Goal: Check status

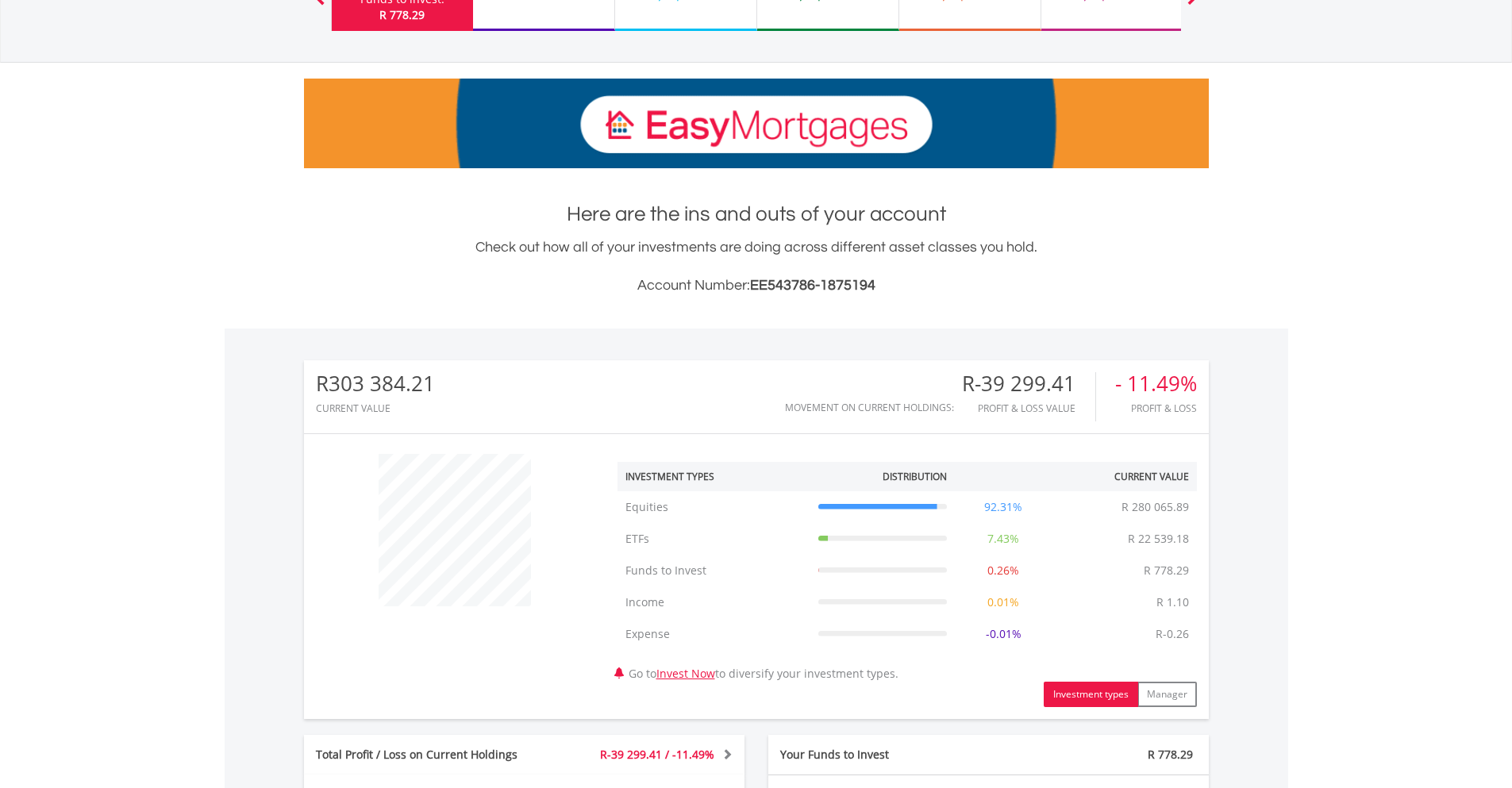
scroll to position [286, 0]
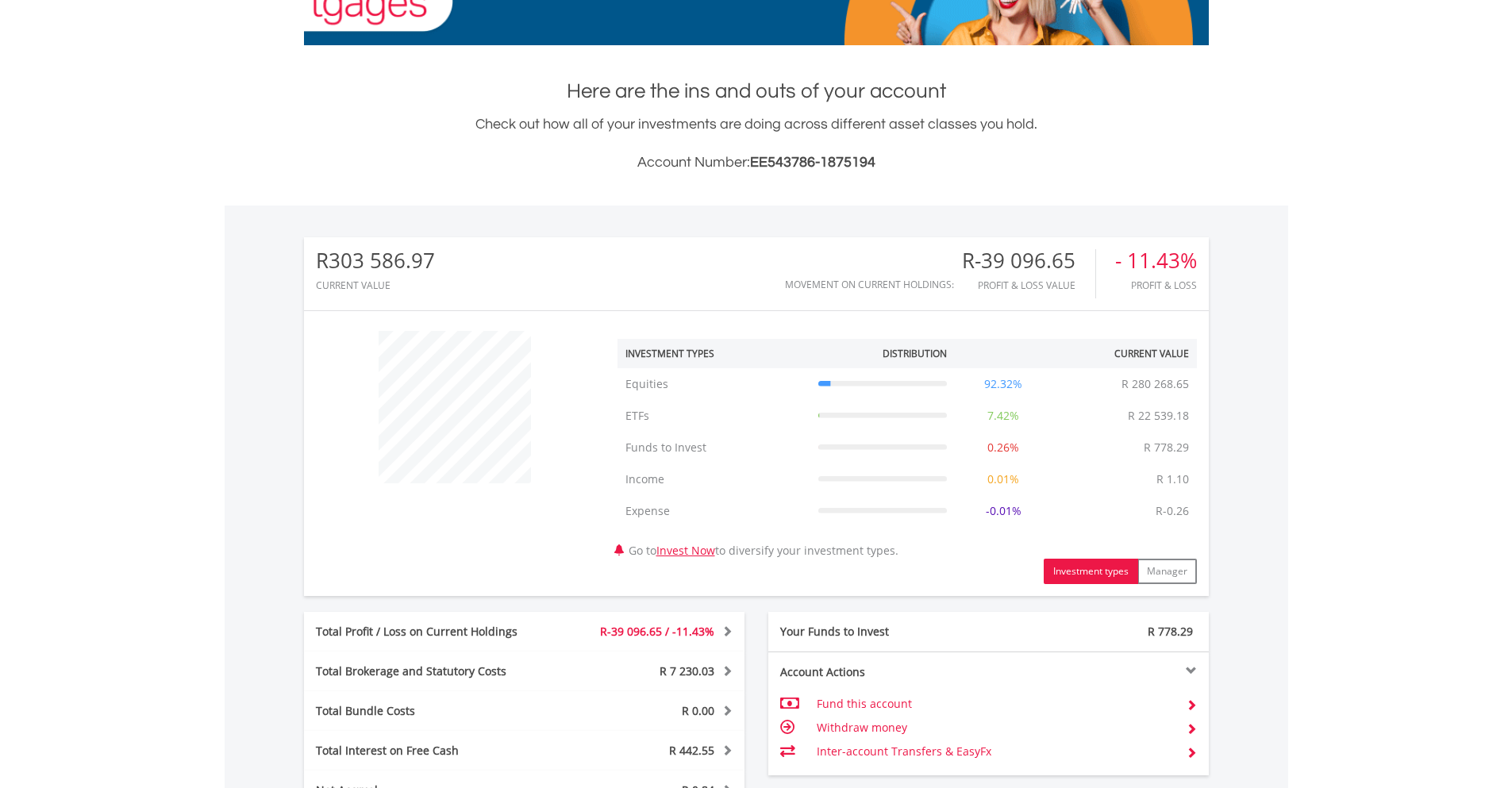
scroll to position [152, 302]
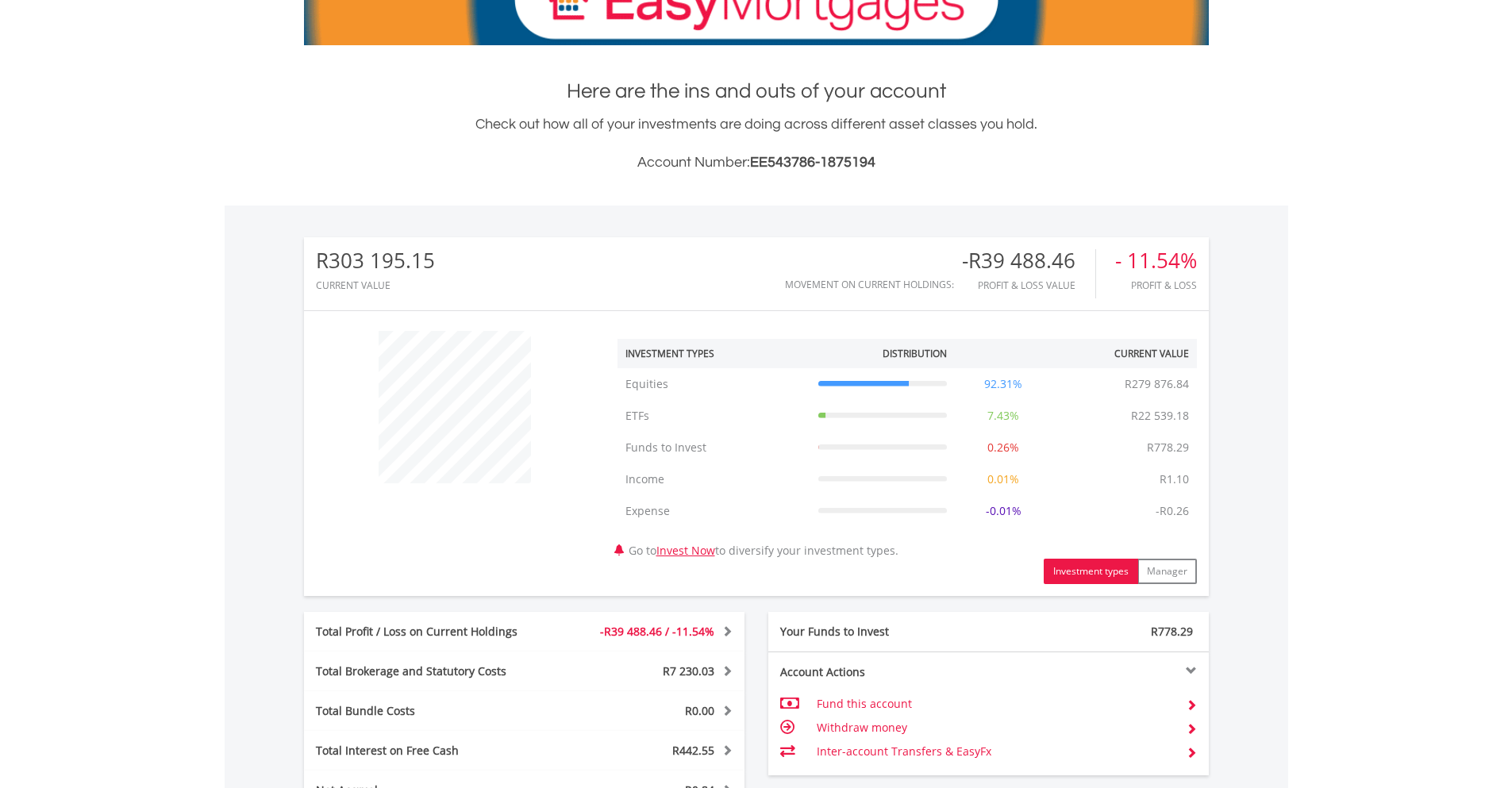
scroll to position [152, 302]
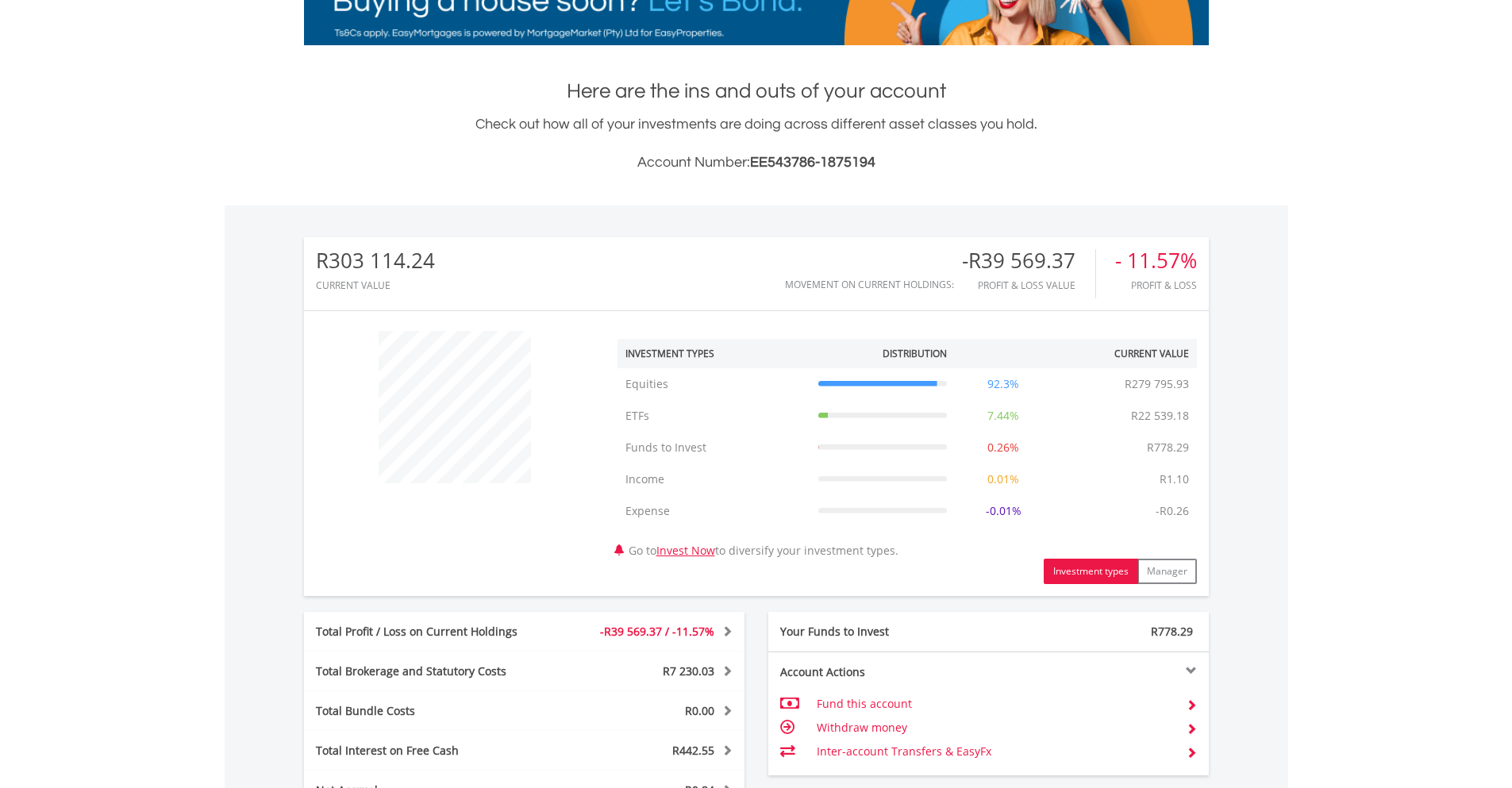
scroll to position [152, 302]
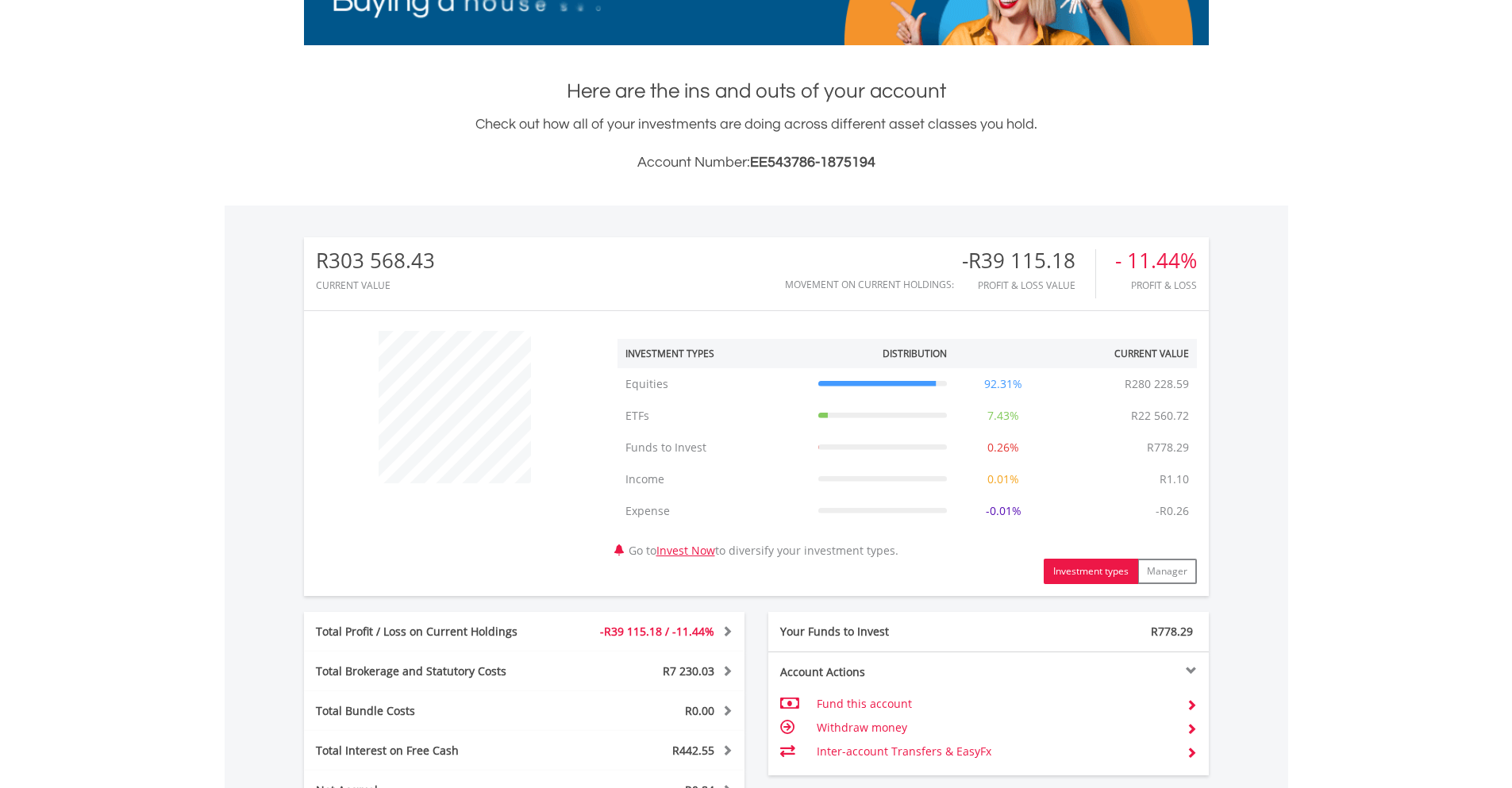
scroll to position [152, 302]
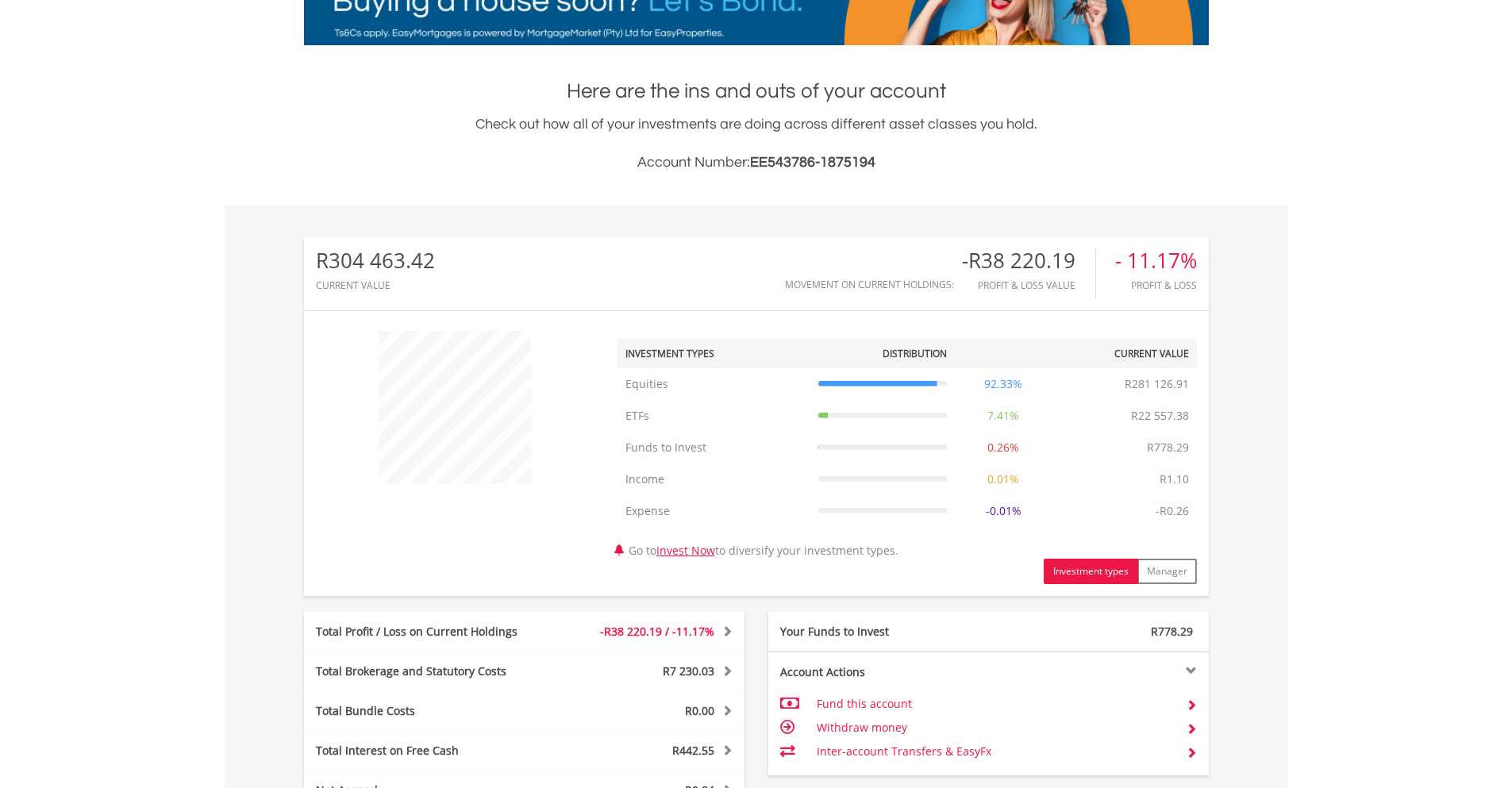
scroll to position [152, 302]
